Goal: Transaction & Acquisition: Purchase product/service

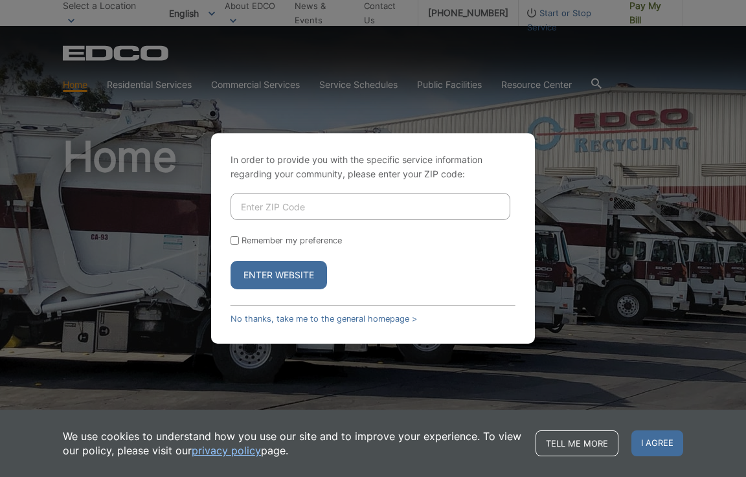
click at [339, 208] on input "Enter ZIP Code" at bounding box center [371, 206] width 280 height 27
type input "92082"
click at [231, 261] on button "Enter Website" at bounding box center [279, 275] width 97 height 29
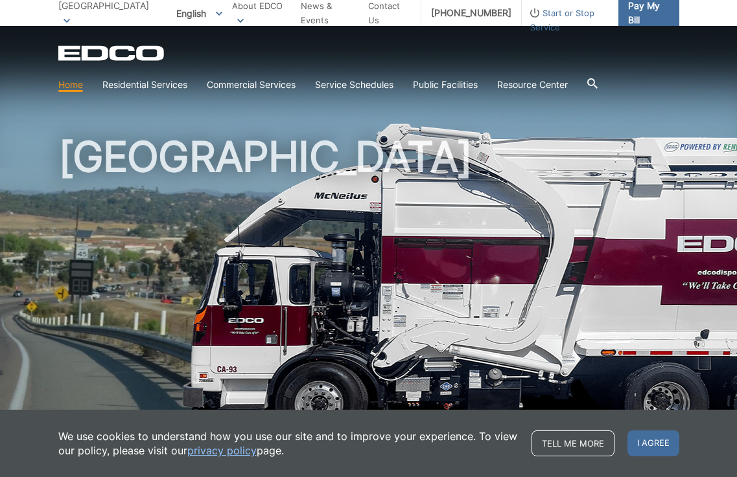
click at [635, 12] on span "Pay My Bill" at bounding box center [648, 13] width 41 height 29
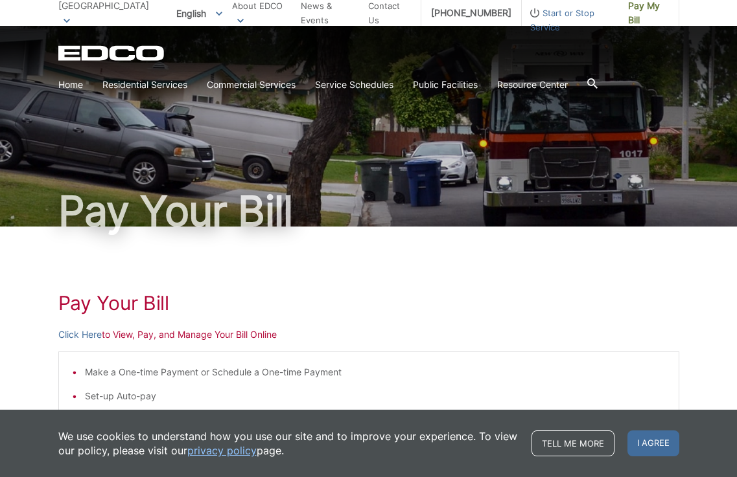
scroll to position [194, 0]
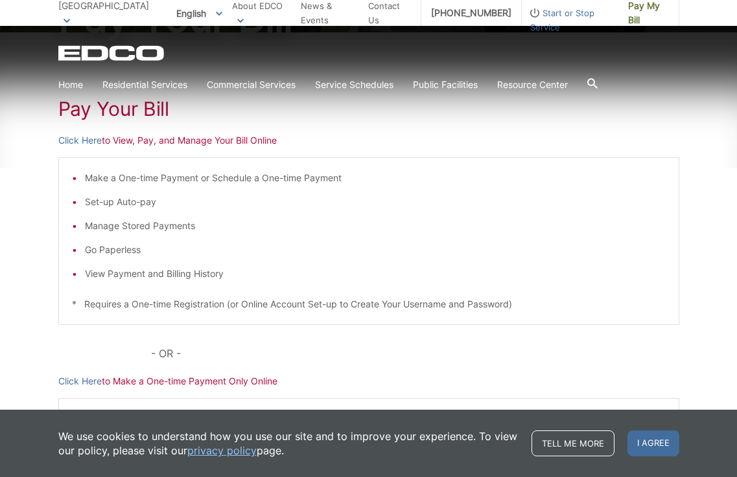
click at [124, 145] on p "Click Here to View, Pay, and Manage Your Bill Online" at bounding box center [368, 140] width 621 height 14
click at [84, 137] on link "Click Here" at bounding box center [79, 140] width 43 height 14
